Goal: Task Accomplishment & Management: Use online tool/utility

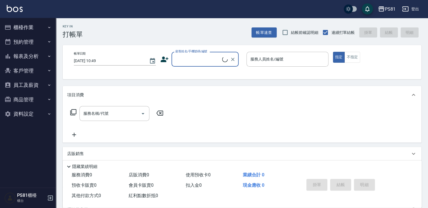
click at [21, 24] on button "櫃檯作業" at bounding box center [27, 27] width 51 height 15
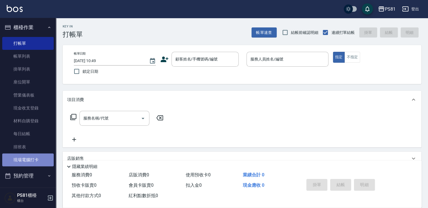
click at [36, 155] on link "現場電腦打卡" at bounding box center [27, 159] width 51 height 13
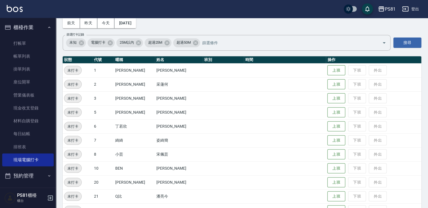
scroll to position [28, 0]
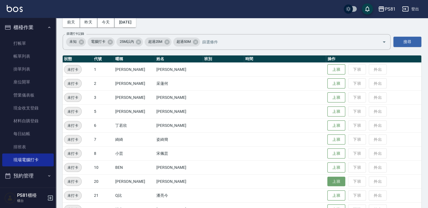
click at [327, 179] on button "上班" at bounding box center [336, 181] width 18 height 10
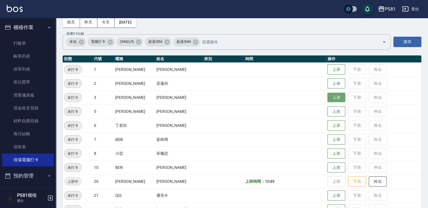
click at [332, 96] on button "上班" at bounding box center [336, 98] width 18 height 10
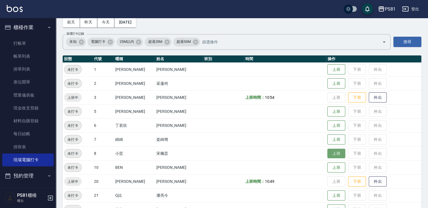
click at [331, 157] on button "上班" at bounding box center [336, 153] width 18 height 10
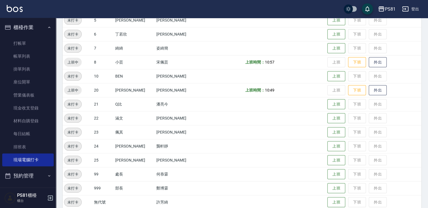
scroll to position [141, 0]
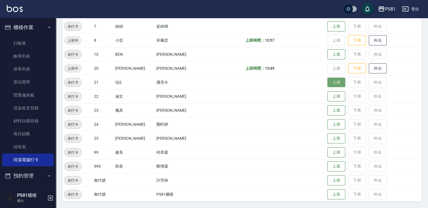
click at [327, 77] on button "上班" at bounding box center [336, 82] width 18 height 10
click at [327, 93] on button "上班" at bounding box center [336, 96] width 18 height 10
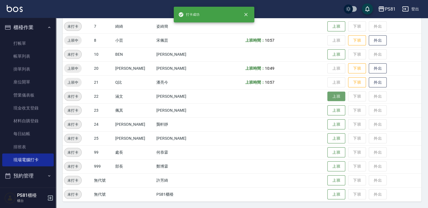
click at [326, 93] on td "上班 下班 外出" at bounding box center [373, 96] width 95 height 14
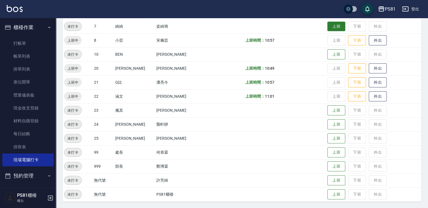
click at [332, 29] on button "上班" at bounding box center [336, 27] width 18 height 10
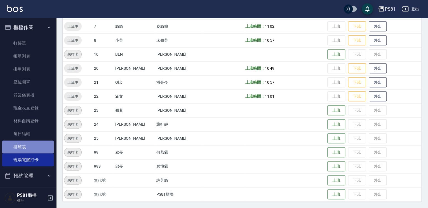
click at [30, 143] on link "排班表" at bounding box center [27, 146] width 51 height 13
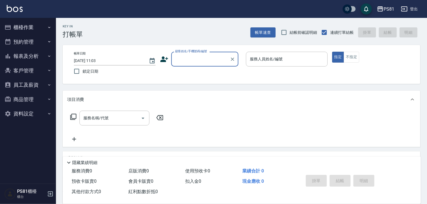
click at [37, 26] on button "櫃檯作業" at bounding box center [27, 27] width 51 height 15
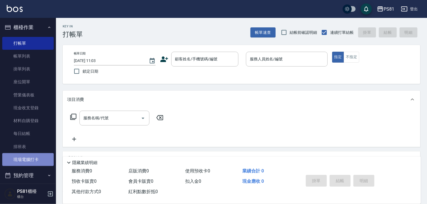
click at [42, 157] on link "現場電腦打卡" at bounding box center [27, 159] width 51 height 13
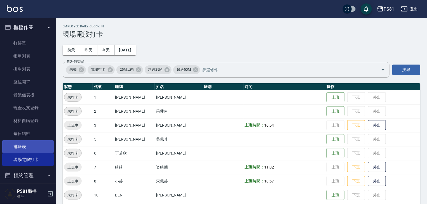
click at [42, 148] on link "排班表" at bounding box center [27, 146] width 51 height 13
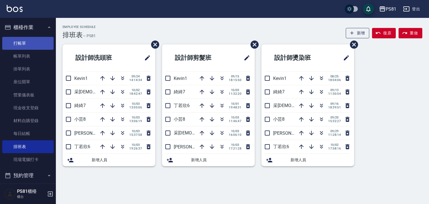
click at [23, 39] on link "打帳單" at bounding box center [27, 43] width 51 height 13
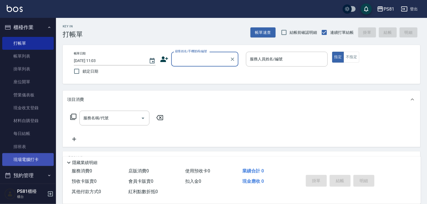
click at [25, 165] on link "現場電腦打卡" at bounding box center [27, 159] width 51 height 13
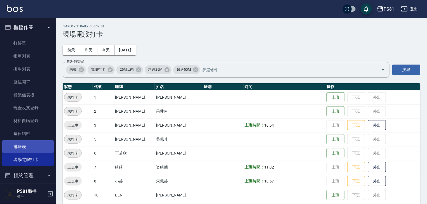
click at [31, 145] on link "排班表" at bounding box center [27, 146] width 51 height 13
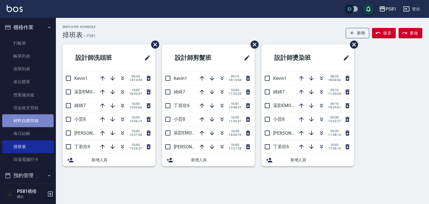
click at [43, 117] on link "材料自購登錄" at bounding box center [27, 120] width 51 height 13
